Goal: Task Accomplishment & Management: Manage account settings

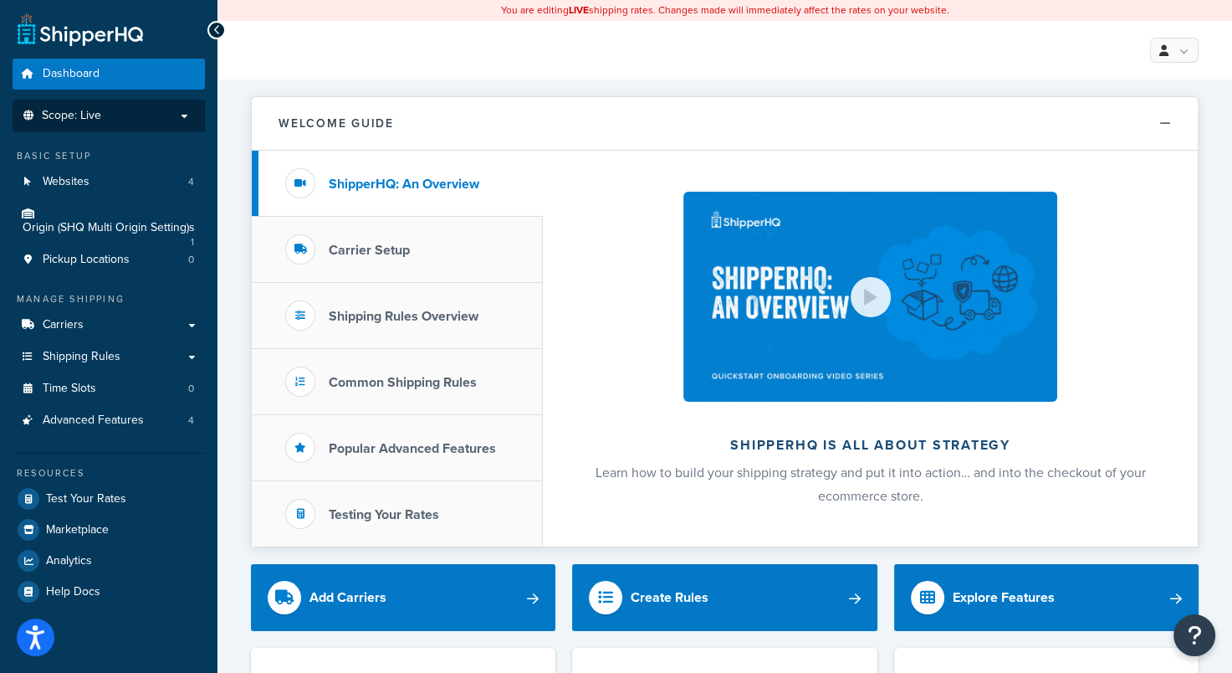
click at [177, 122] on li "Scope: Live" at bounding box center [109, 116] width 192 height 33
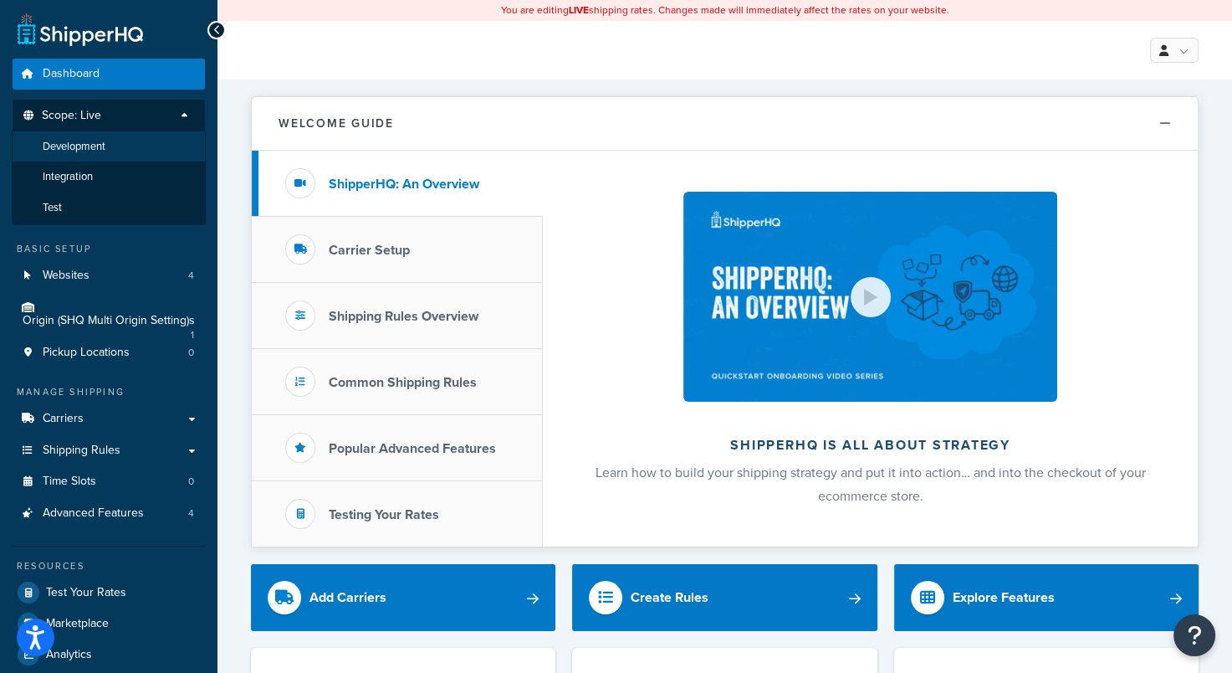
click at [171, 141] on li "Development" at bounding box center [109, 146] width 194 height 31
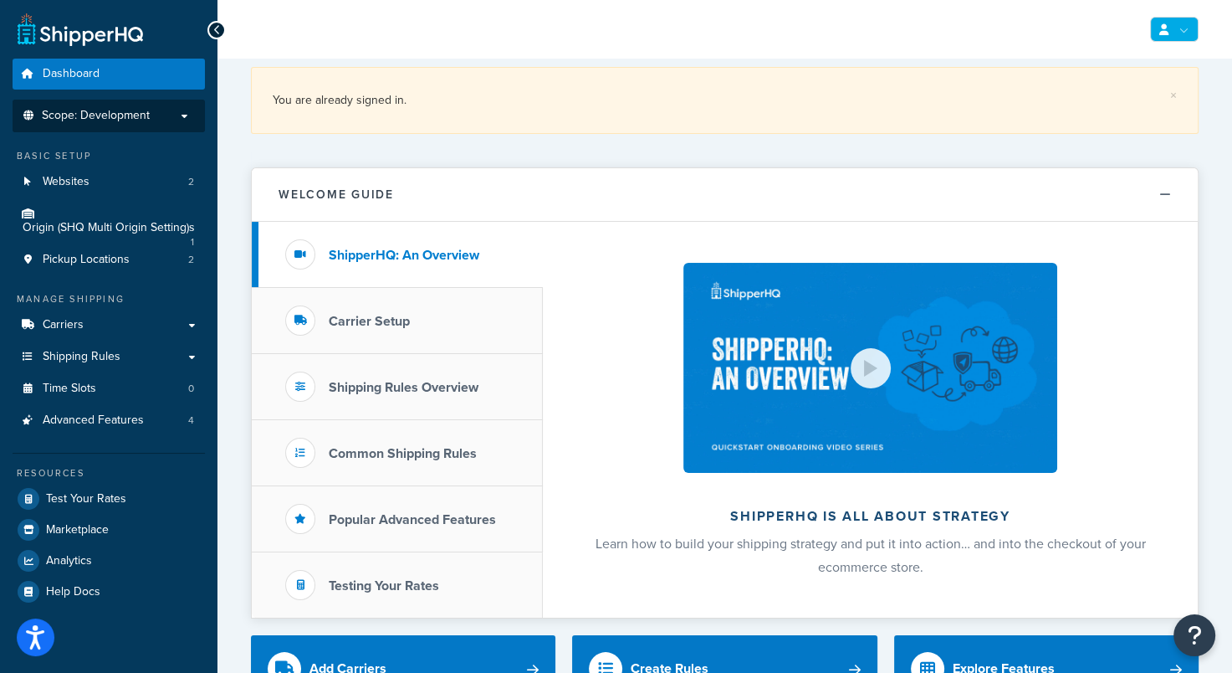
click at [1178, 33] on link at bounding box center [1174, 29] width 49 height 25
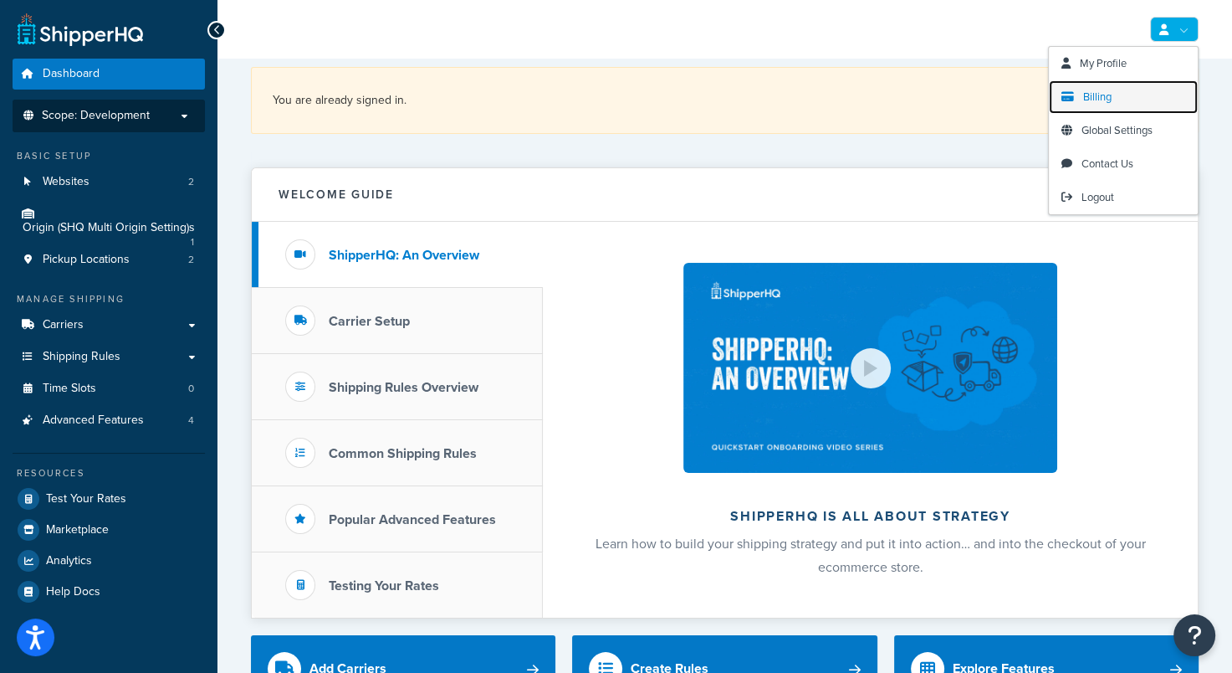
click at [1113, 90] on link "Billing" at bounding box center [1123, 96] width 149 height 33
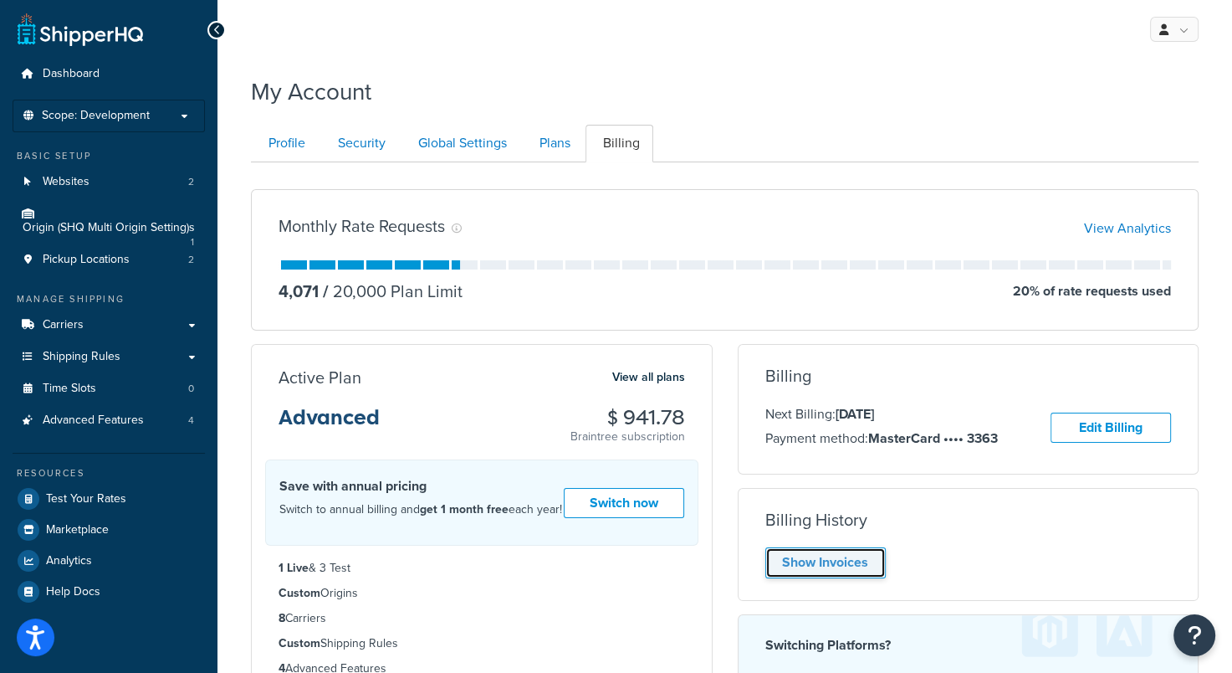
click at [868, 549] on link "Show Invoices" at bounding box center [825, 562] width 120 height 31
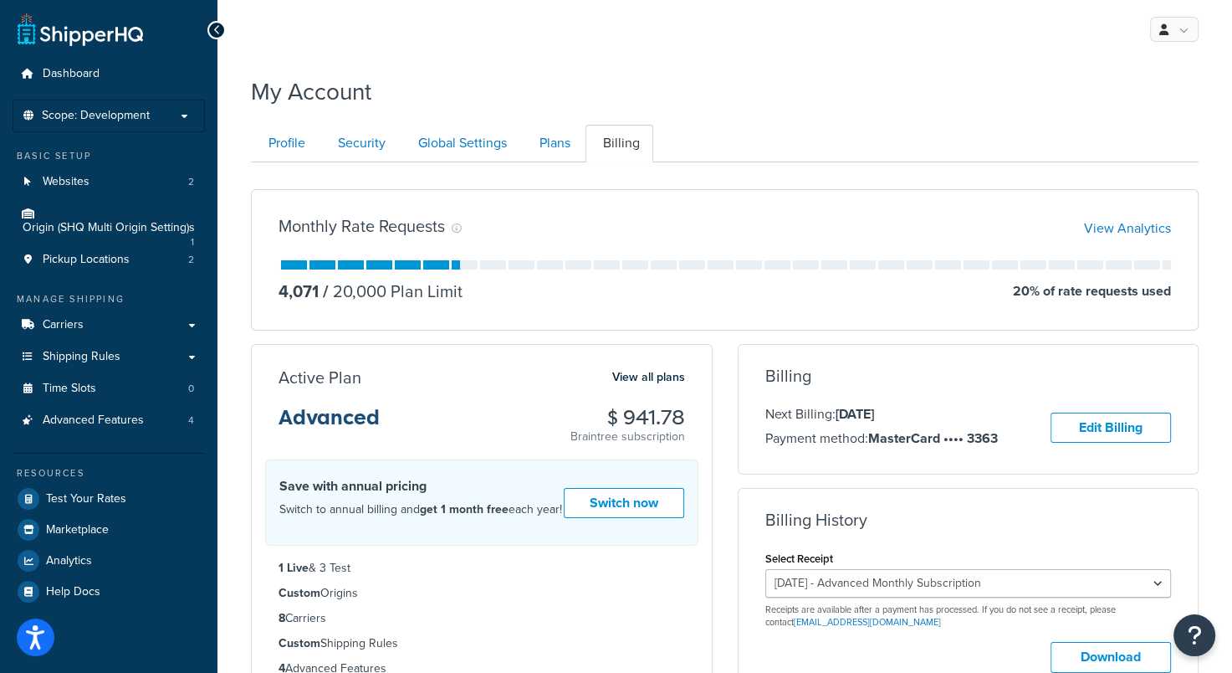
scroll to position [251, 0]
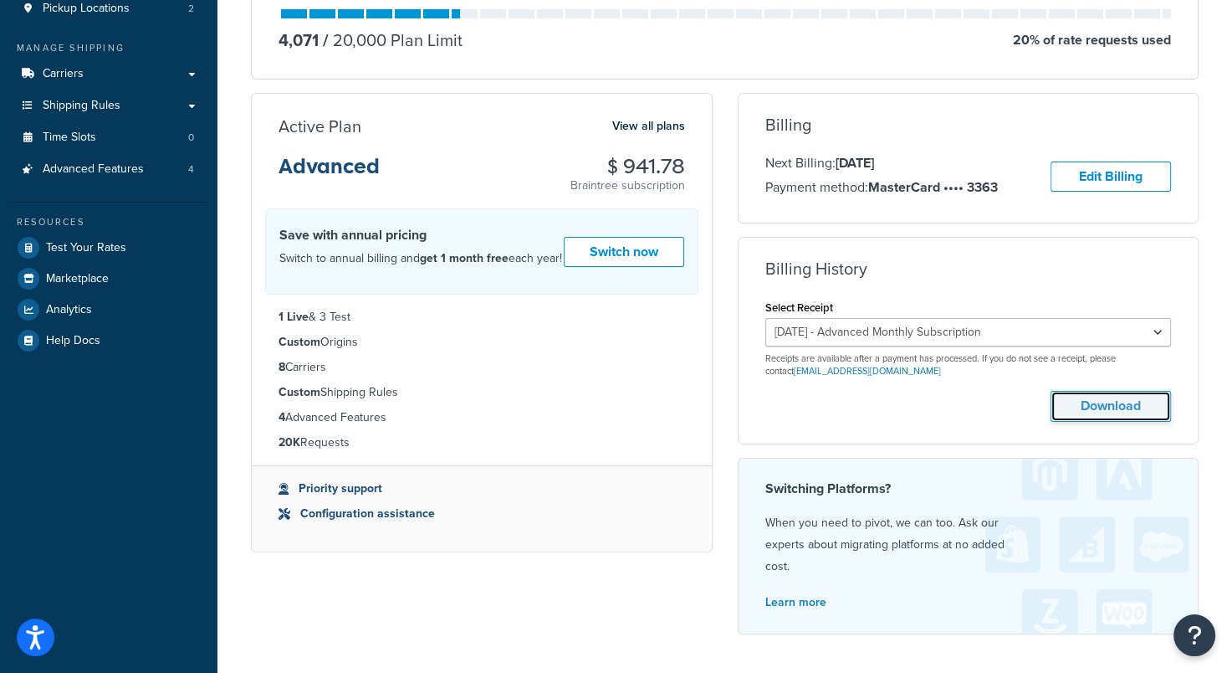
click at [1095, 408] on button "Download" at bounding box center [1111, 406] width 120 height 31
